Goal: Transaction & Acquisition: Purchase product/service

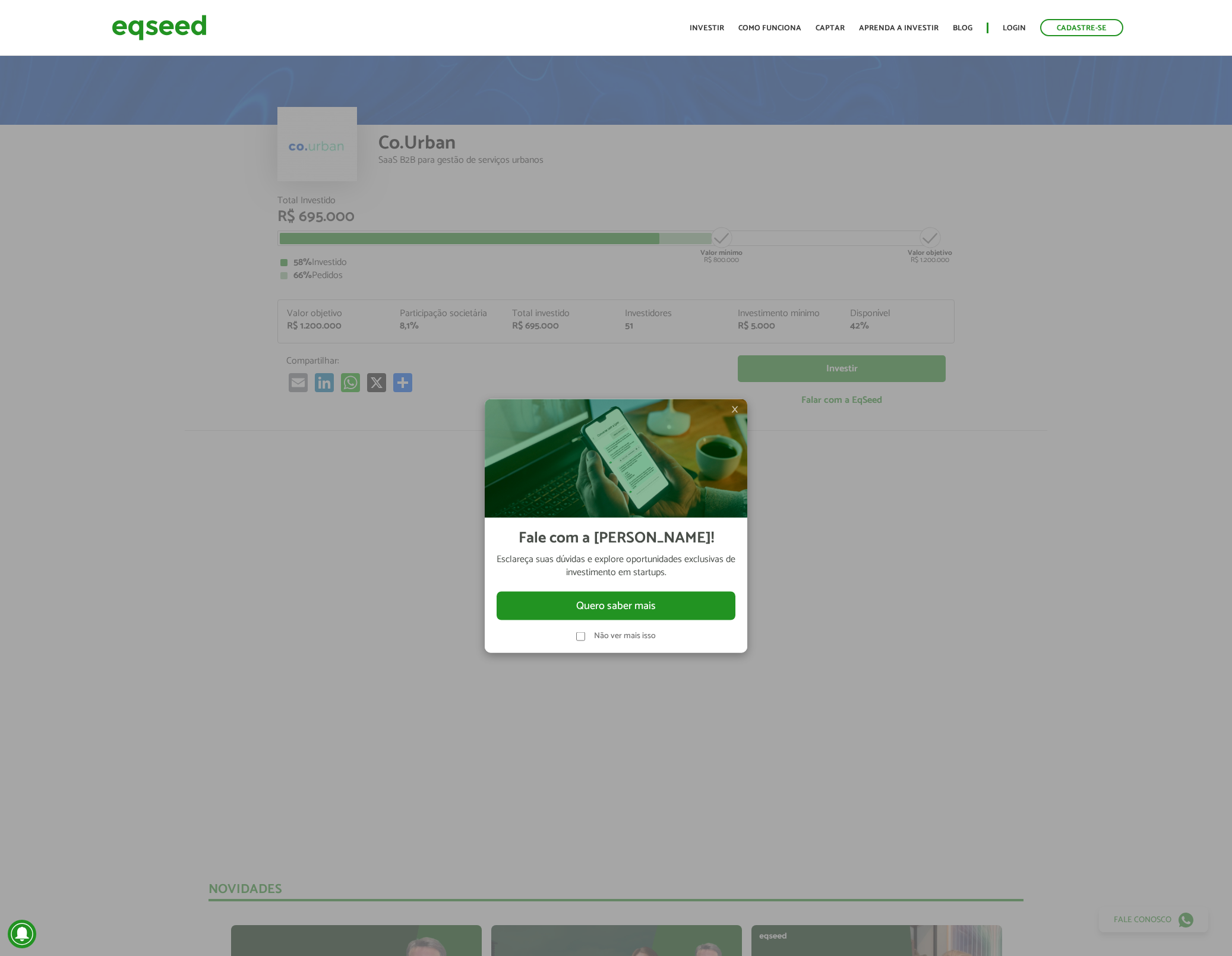
click at [738, 409] on span "×" at bounding box center [734, 409] width 7 height 14
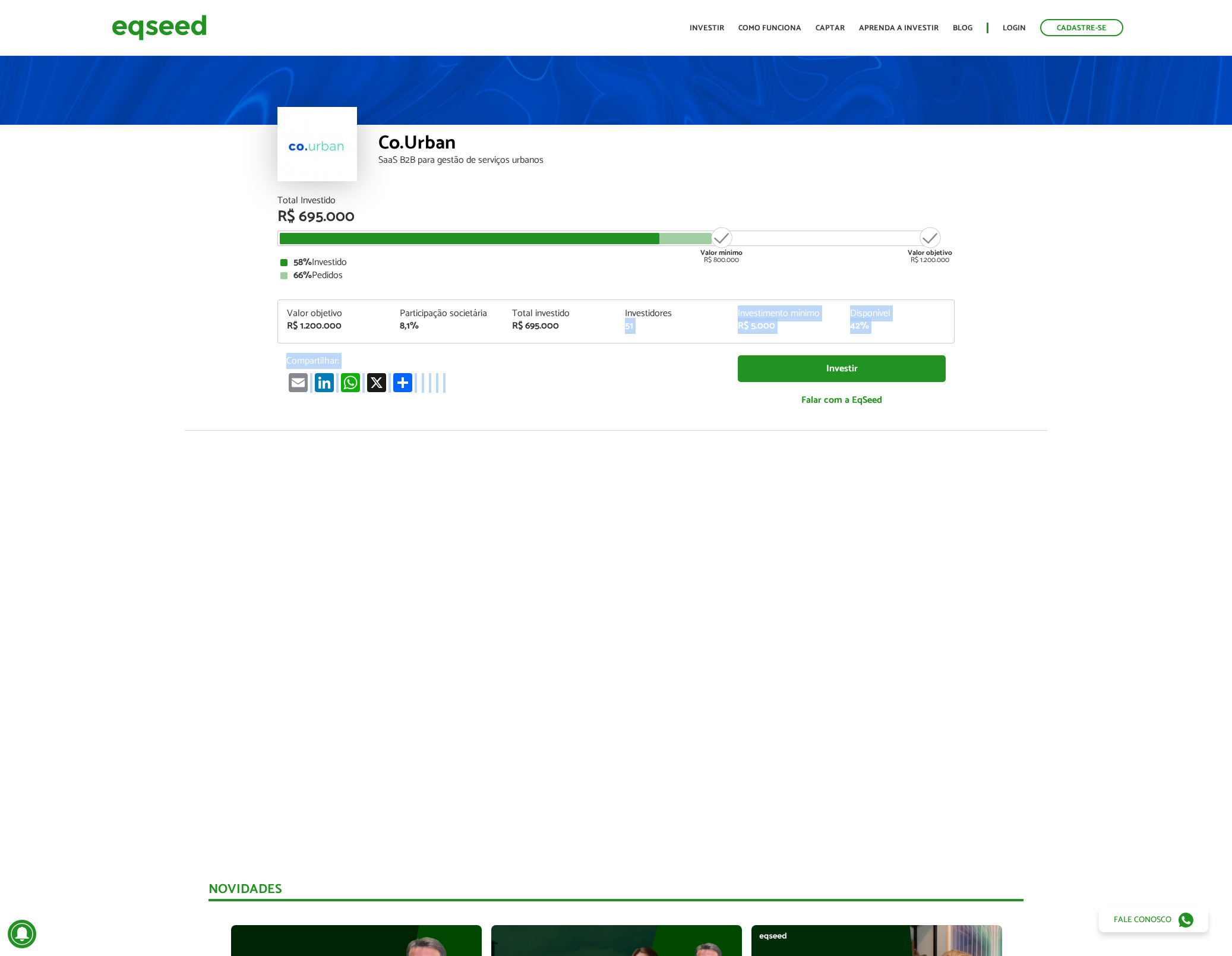
drag, startPoint x: 990, startPoint y: 403, endPoint x: 677, endPoint y: 313, distance: 325.7
click at [693, 313] on article "Co.Urban SaaS B2B para gestão de serviços urbanos Total Investido R$ 695.000 Va…" at bounding box center [616, 444] width 1232 height 782
click at [676, 313] on div "Investidores" at bounding box center [673, 314] width 95 height 10
drag, startPoint x: 1047, startPoint y: 423, endPoint x: 516, endPoint y: 348, distance: 536.3
click at [584, 342] on article "Co.Urban SaaS B2B para gestão de serviços urbanos Total Investido R$ 695.000 Va…" at bounding box center [616, 444] width 1232 height 782
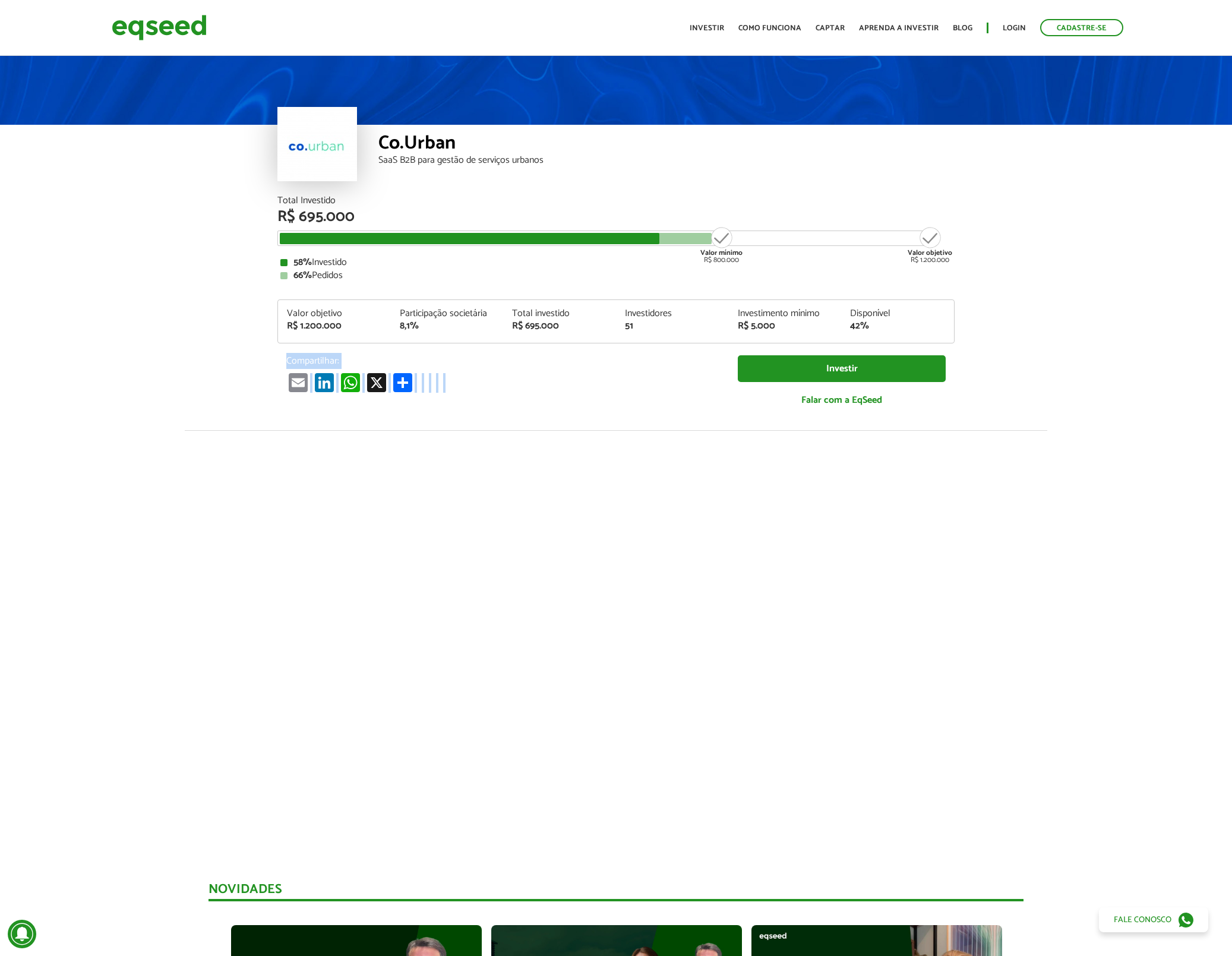
click at [503, 348] on div "Total Investido R$ 695.000 Valor mínimo R$ 800.000 Valor objetivo R$ 1.200.000 …" at bounding box center [616, 307] width 677 height 222
click at [1023, 25] on link "Login" at bounding box center [1014, 28] width 23 height 8
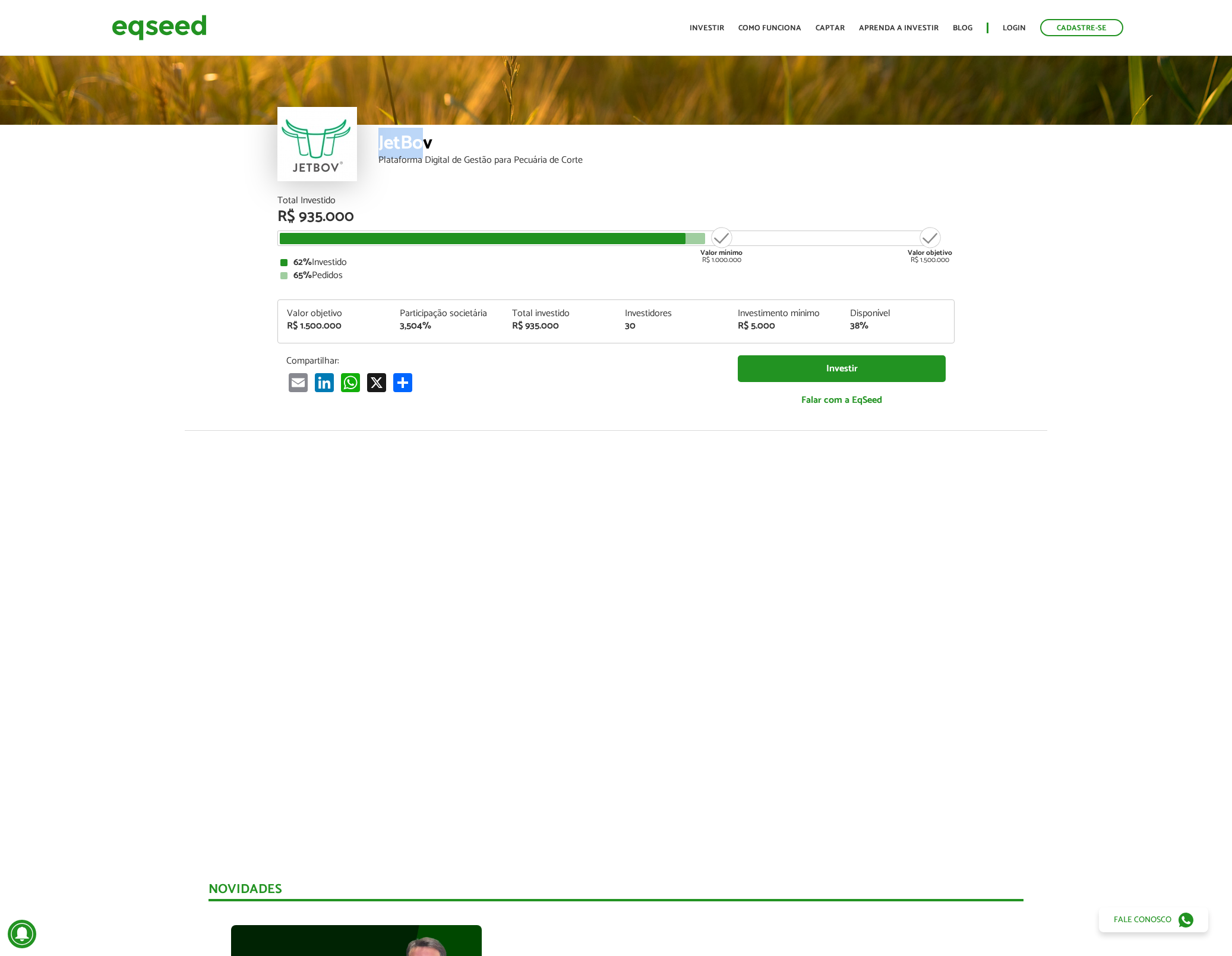
drag, startPoint x: 402, startPoint y: 149, endPoint x: 379, endPoint y: 149, distance: 23.0
click at [379, 149] on div "JetBov" at bounding box center [666, 145] width 576 height 22
drag, startPoint x: 408, startPoint y: 147, endPoint x: 369, endPoint y: 148, distance: 39.0
click at [369, 148] on div "JetBov Plataforma Digital de Gestão para Pecuária de Corte" at bounding box center [616, 160] width 677 height 71
copy div "JetBov"
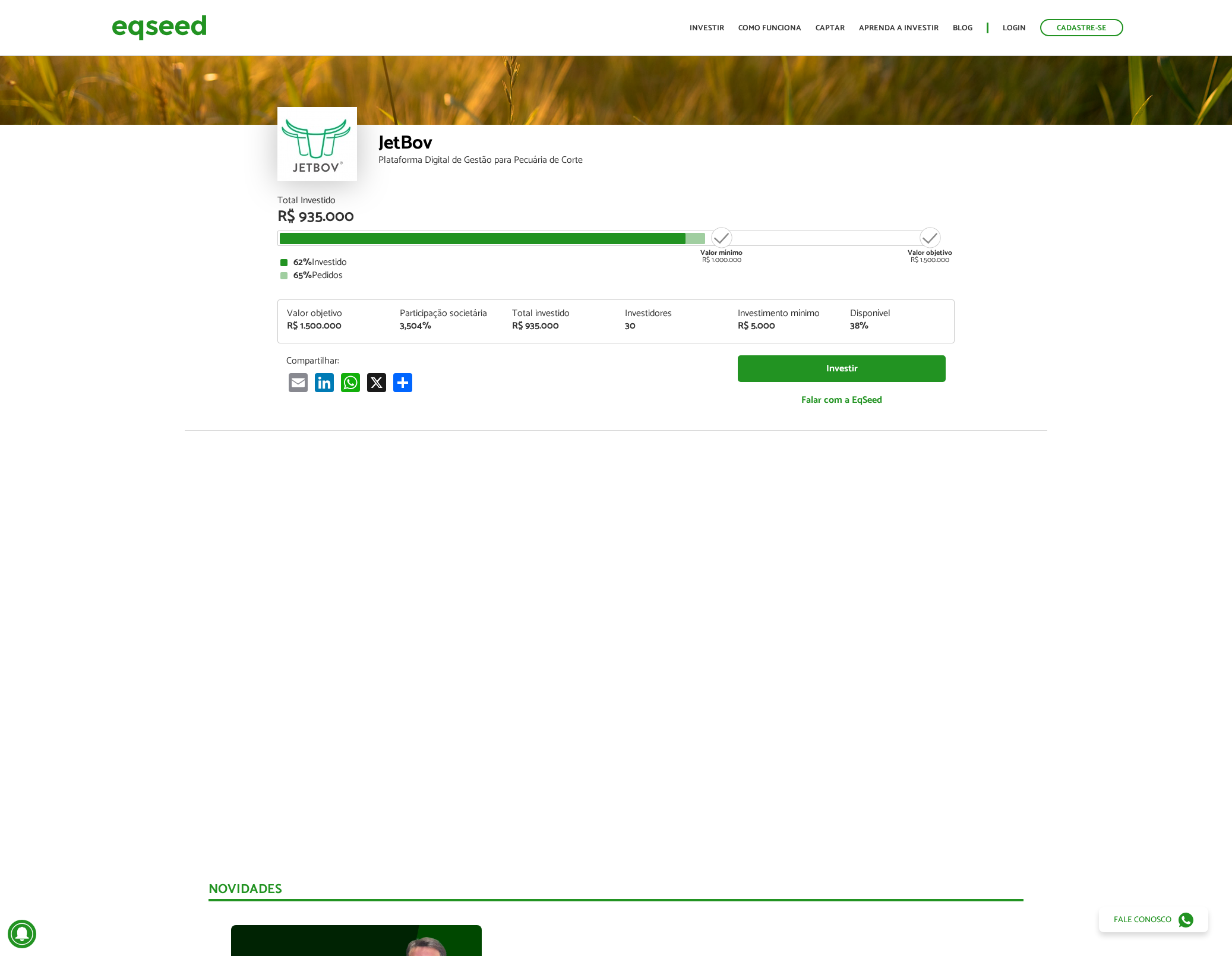
click at [220, 267] on article "JetBov Plataforma Digital de Gestão para Pecuária de Corte Total Investido R$ 9…" at bounding box center [616, 444] width 1232 height 782
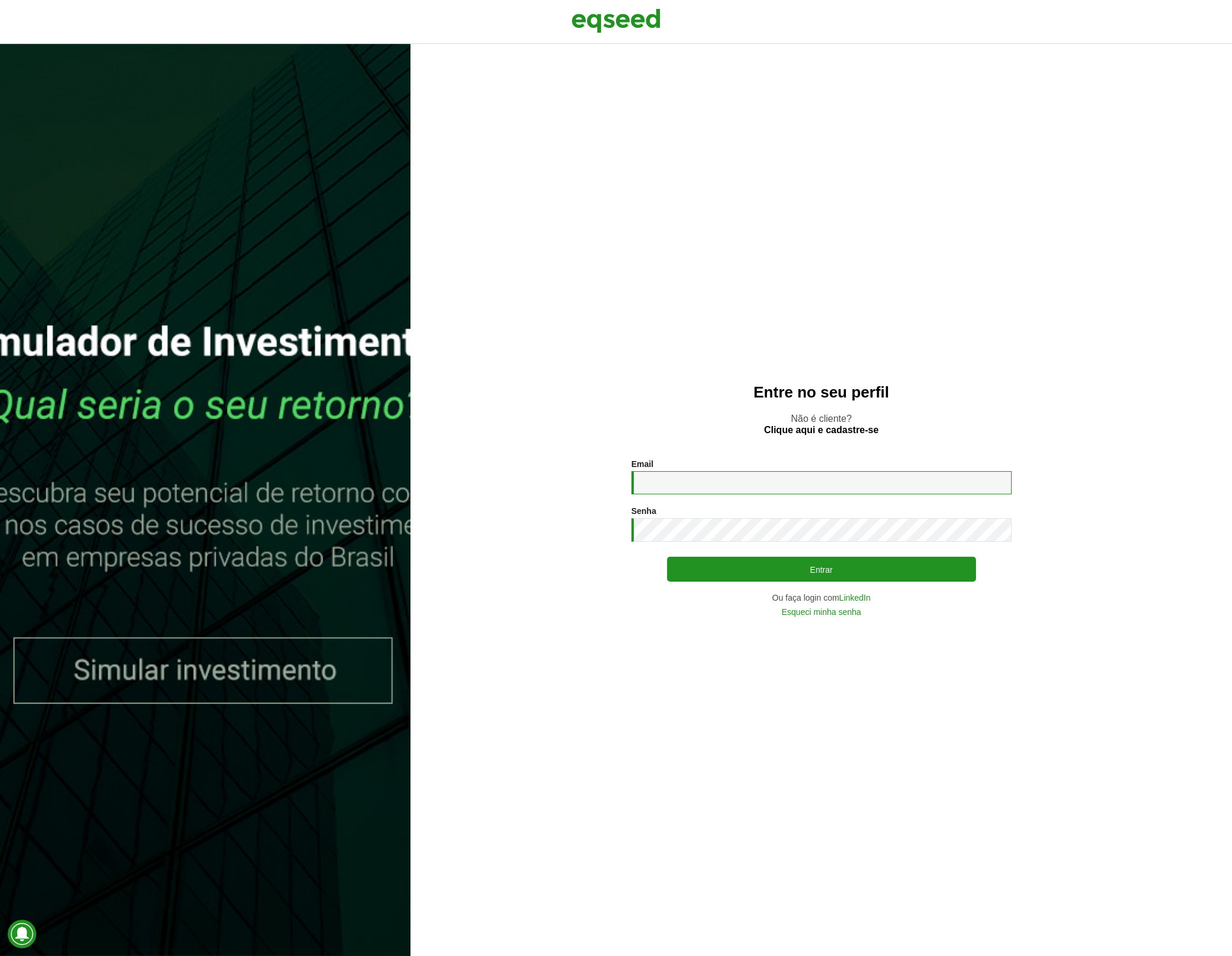
type input "**********"
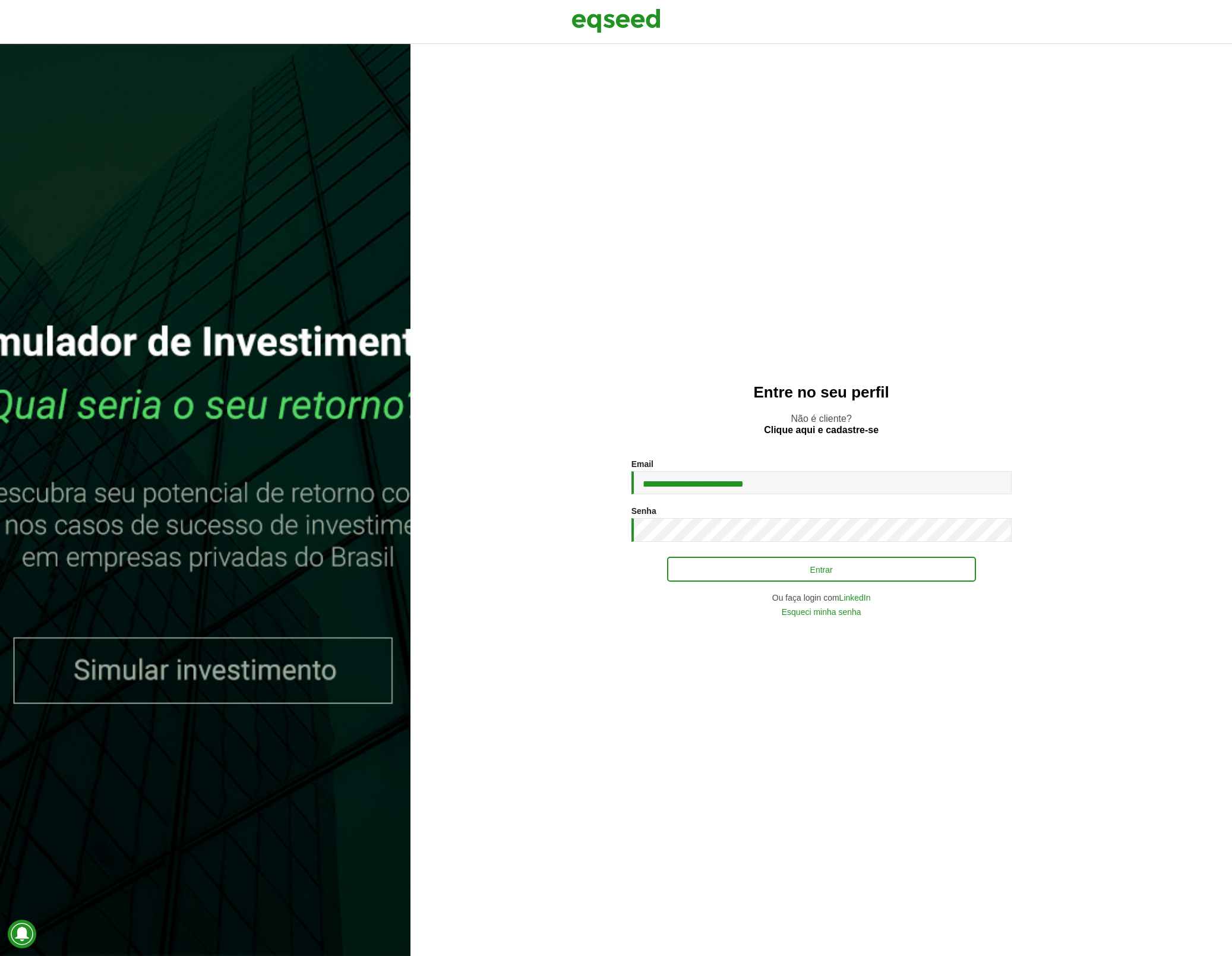
click at [718, 564] on button "Entrar" at bounding box center [822, 569] width 309 height 25
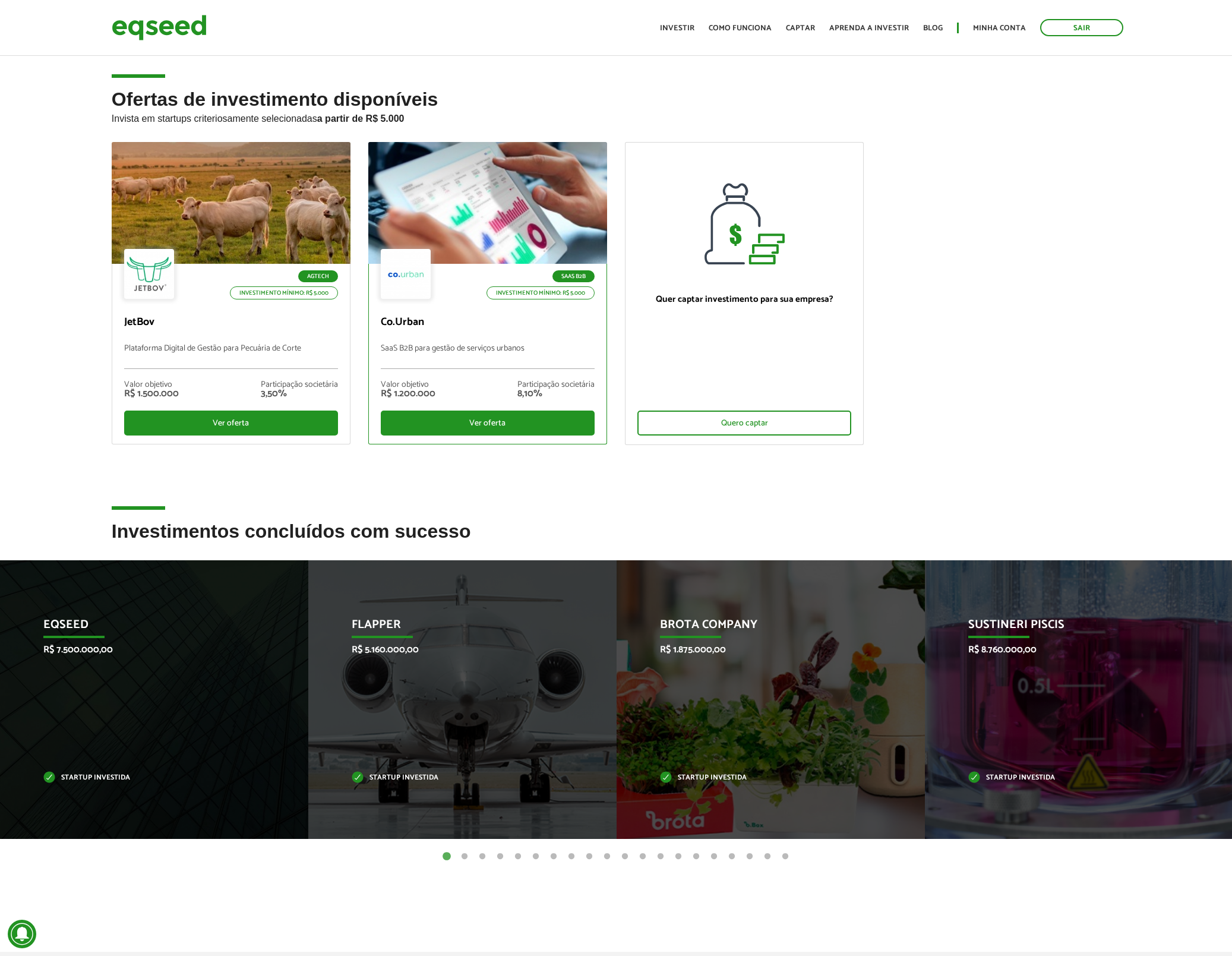
click at [481, 216] on div at bounding box center [487, 203] width 286 height 146
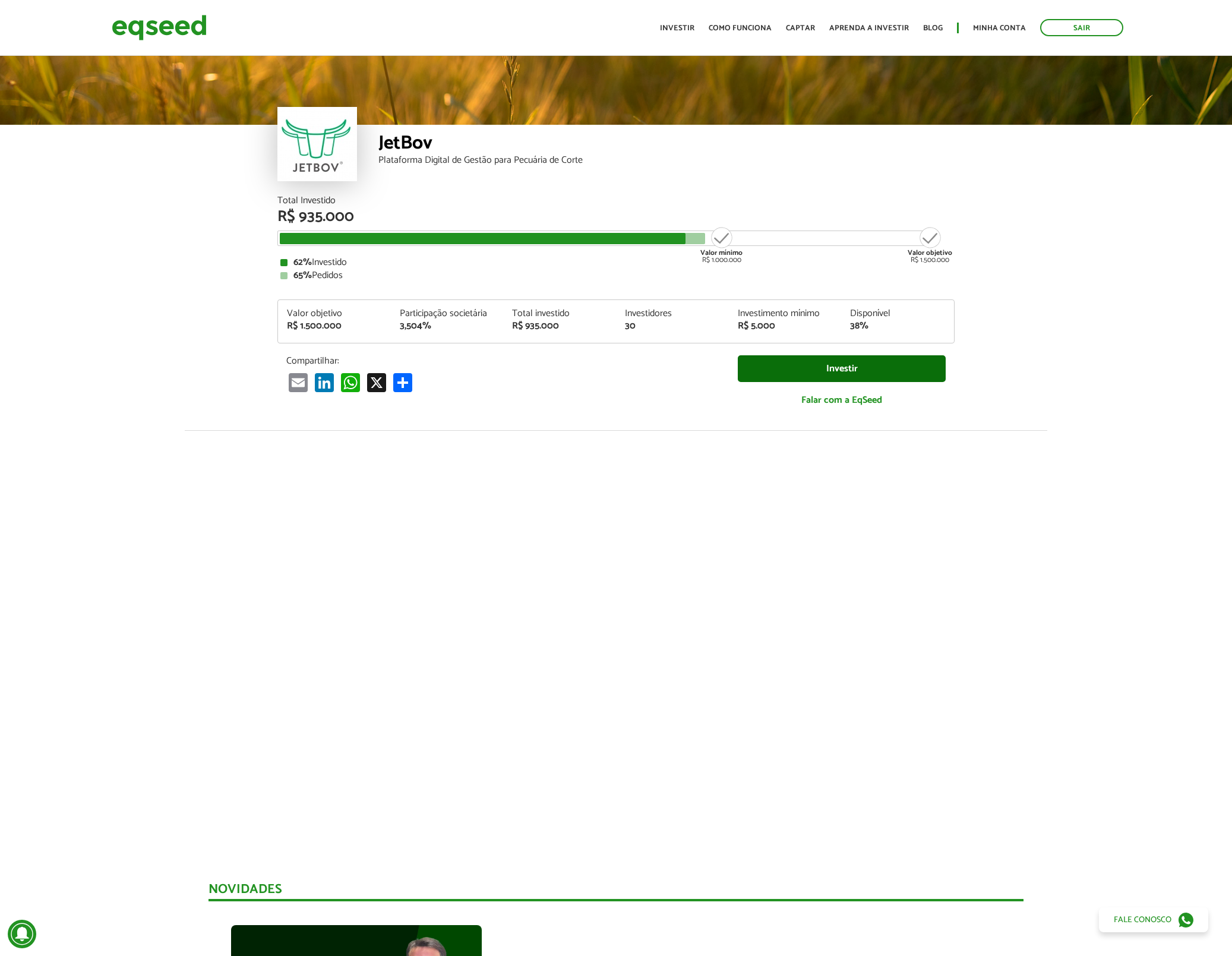
click at [796, 361] on link "Investir" at bounding box center [841, 369] width 208 height 27
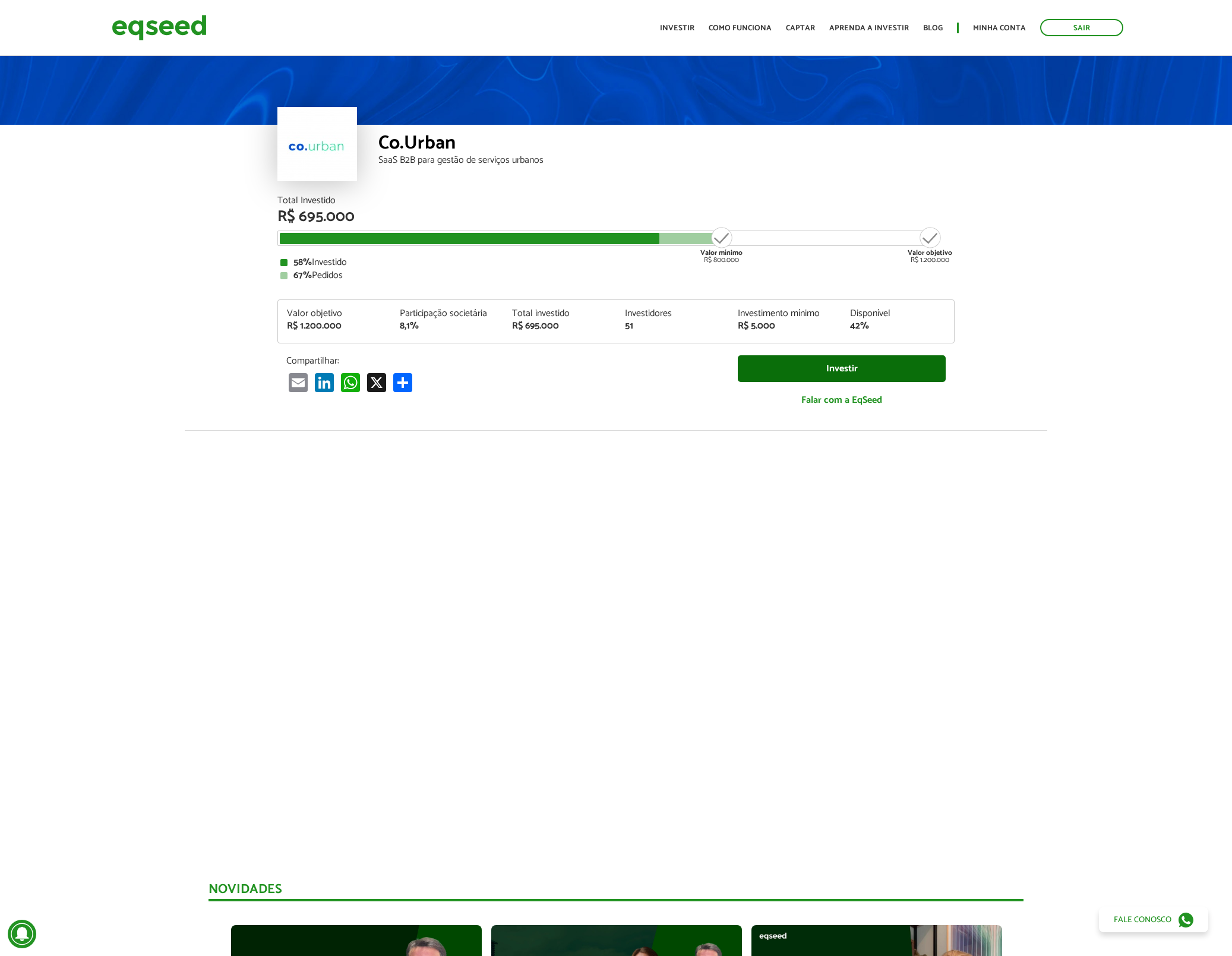
click at [835, 365] on link "Investir" at bounding box center [841, 369] width 208 height 27
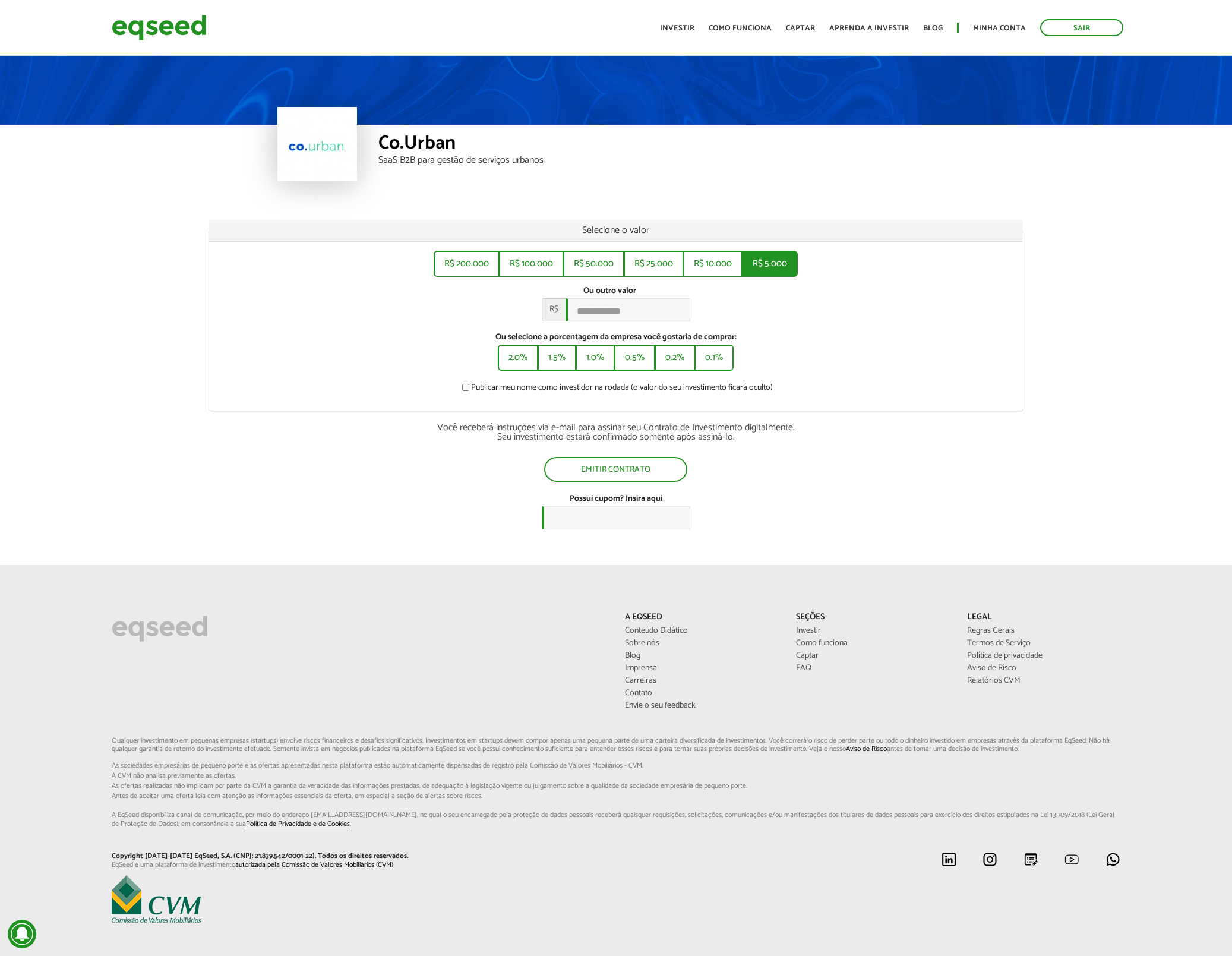
click at [783, 260] on button "R$ 5.000" at bounding box center [770, 264] width 56 height 26
type input "*****"
click at [864, 477] on div "Emitir contrato" at bounding box center [616, 469] width 816 height 25
click at [628, 474] on button "Emitir contrato" at bounding box center [615, 469] width 143 height 25
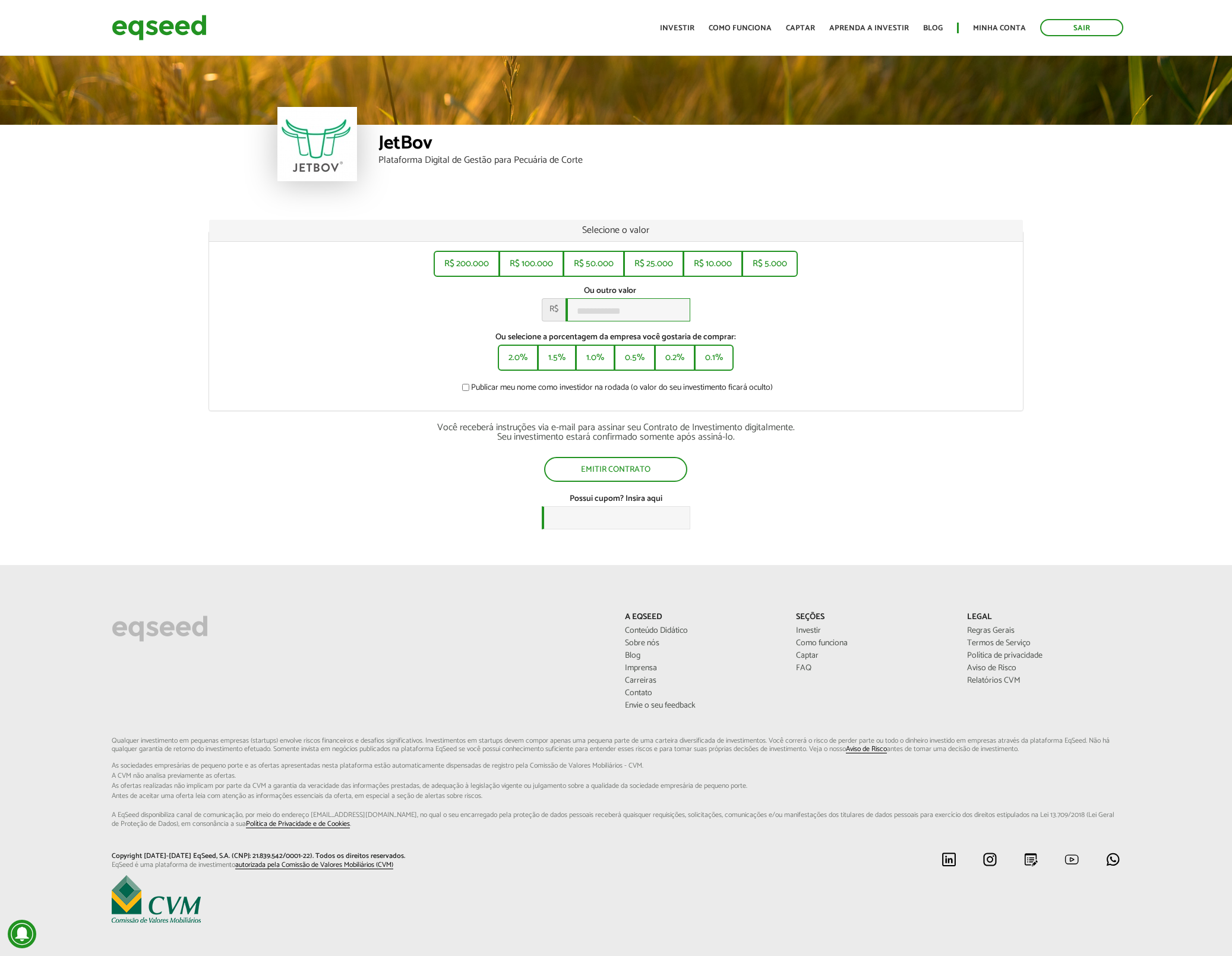
click at [639, 315] on input "Ou outro valor *" at bounding box center [628, 310] width 125 height 23
type input "******"
click at [837, 321] on div "Ou outro valor * R$ ******" at bounding box center [617, 303] width 797 height 35
click at [629, 480] on button "Emitir contrato" at bounding box center [615, 469] width 143 height 25
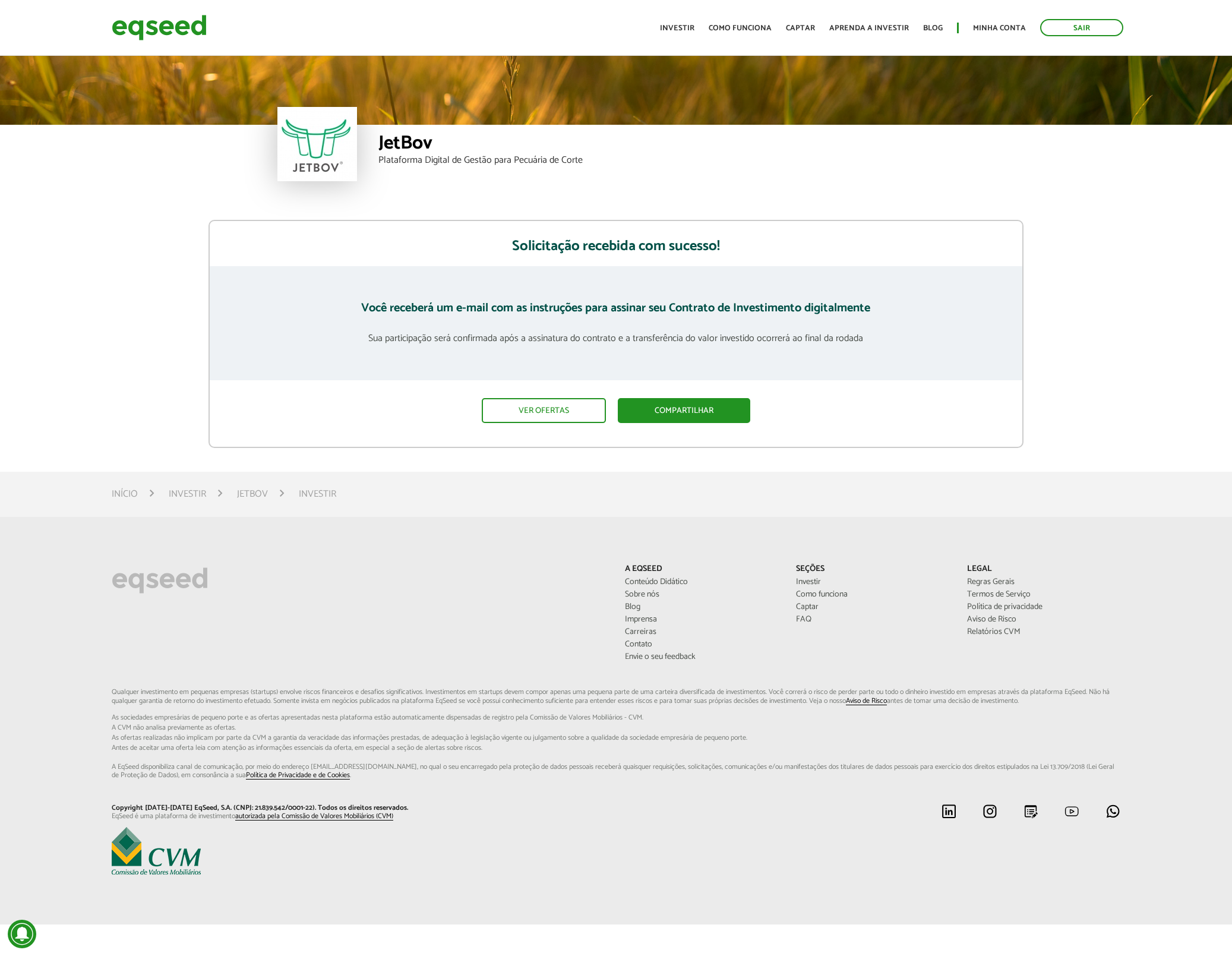
click at [141, 158] on div "JetBov Plataforma Digital de Gestão para Pecuária de Corte" at bounding box center [616, 125] width 1232 height 143
